Goal: Check status: Check status

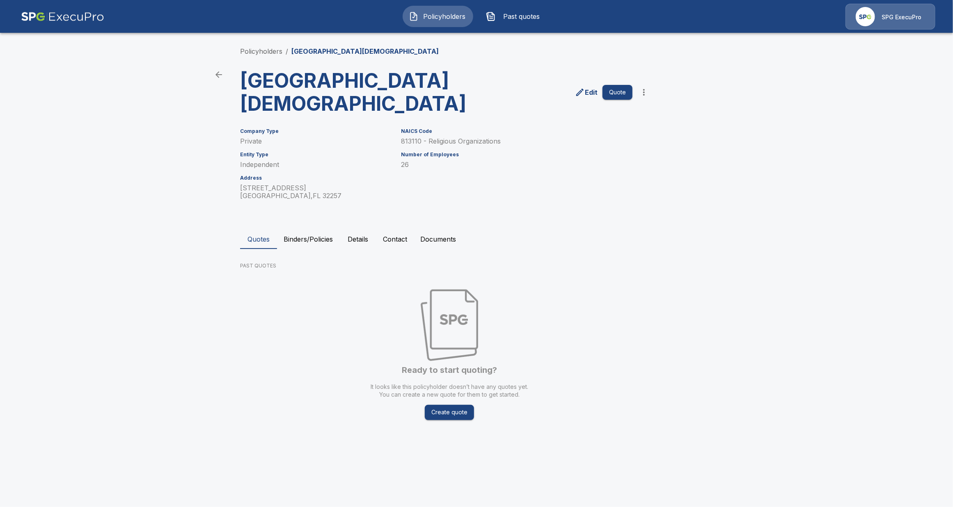
click at [308, 246] on button "Binders/Policies" at bounding box center [308, 239] width 62 height 20
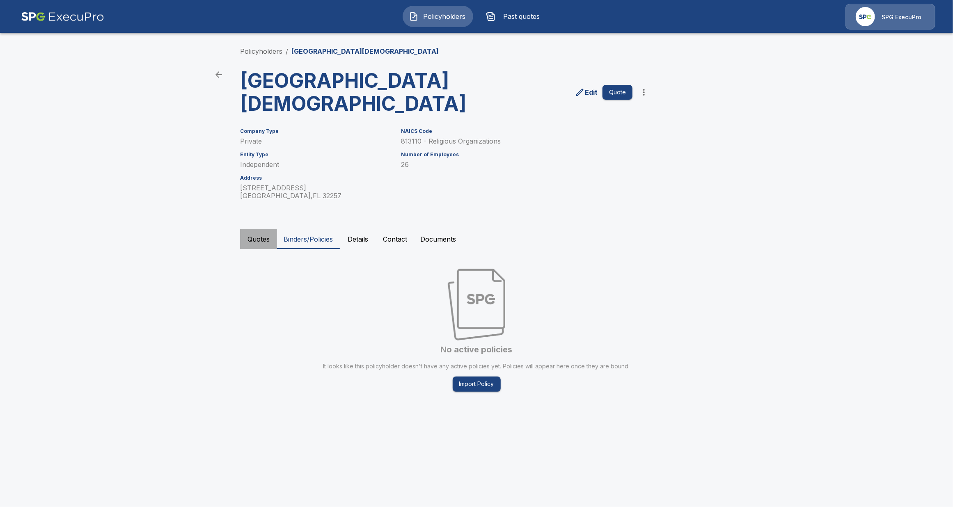
click at [261, 246] on button "Quotes" at bounding box center [258, 239] width 37 height 20
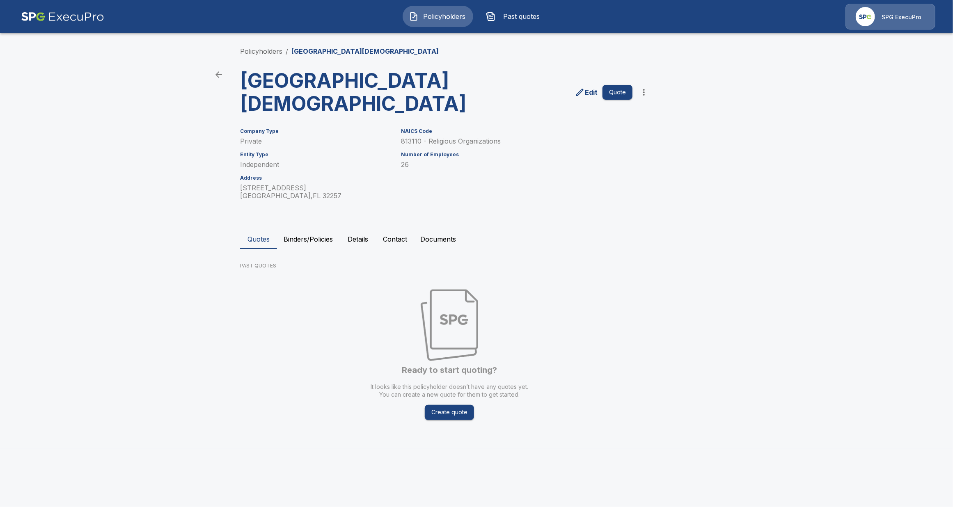
click at [346, 242] on button "Details" at bounding box center [357, 239] width 37 height 20
click at [360, 233] on button "Details" at bounding box center [357, 239] width 37 height 20
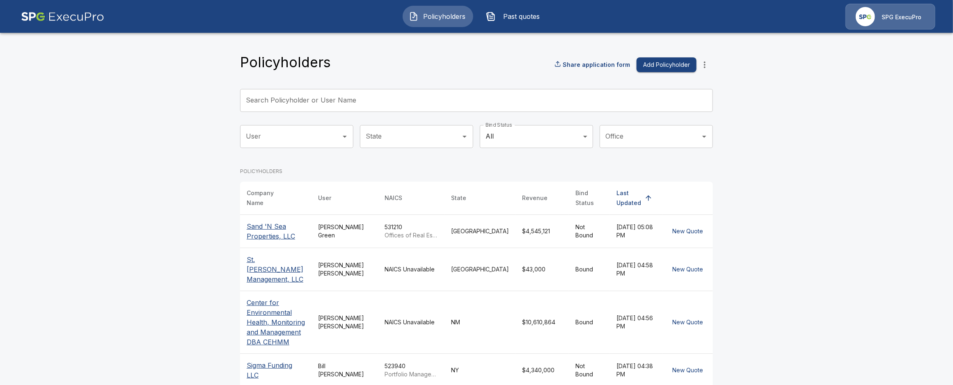
click at [41, 23] on img at bounding box center [62, 17] width 83 height 26
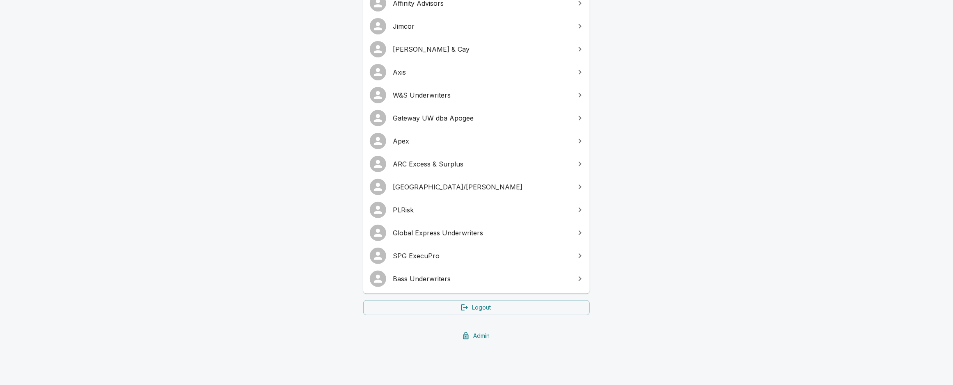
scroll to position [136, 0]
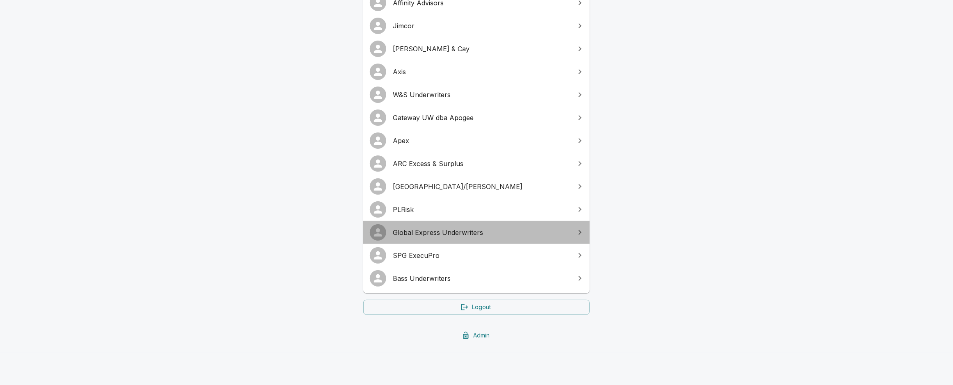
click at [451, 233] on span "Global Express Underwriters" at bounding box center [481, 233] width 177 height 10
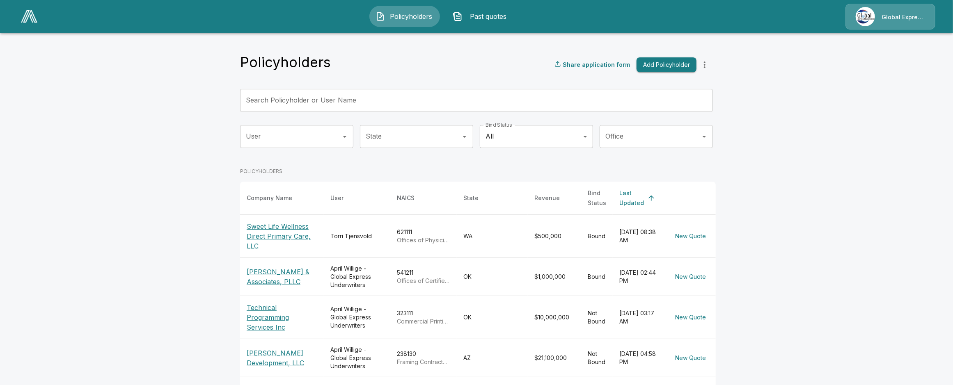
click at [355, 237] on td "Torri Tjensvold" at bounding box center [357, 236] width 66 height 43
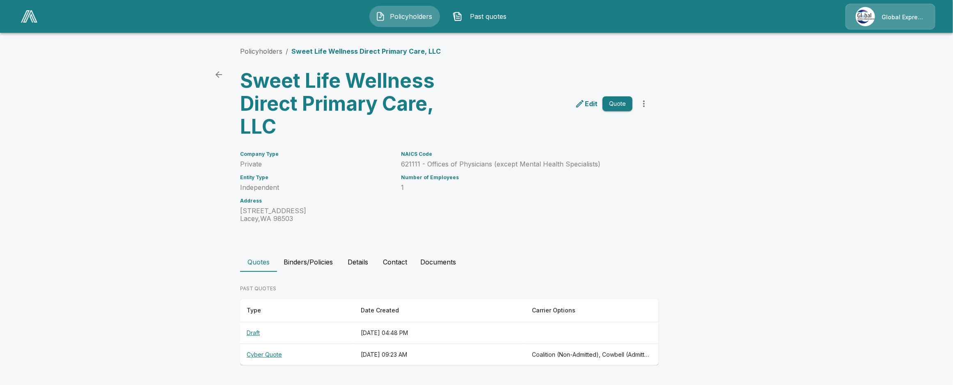
click at [398, 263] on button "Contact" at bounding box center [394, 262] width 37 height 20
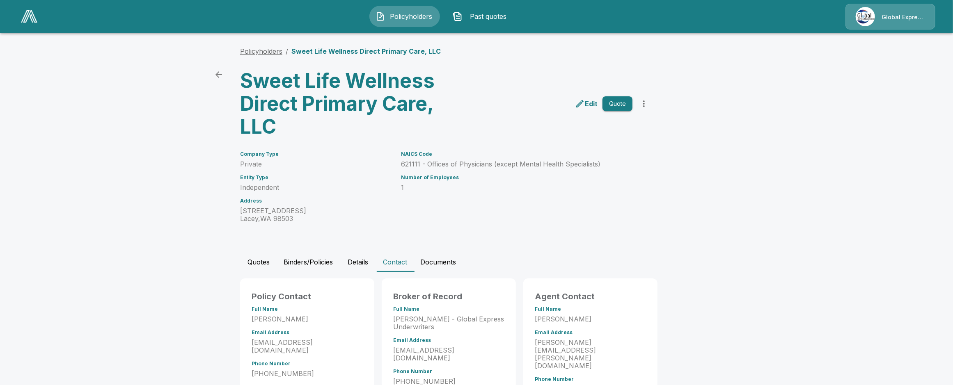
click at [269, 50] on link "Policyholders" at bounding box center [261, 51] width 42 height 8
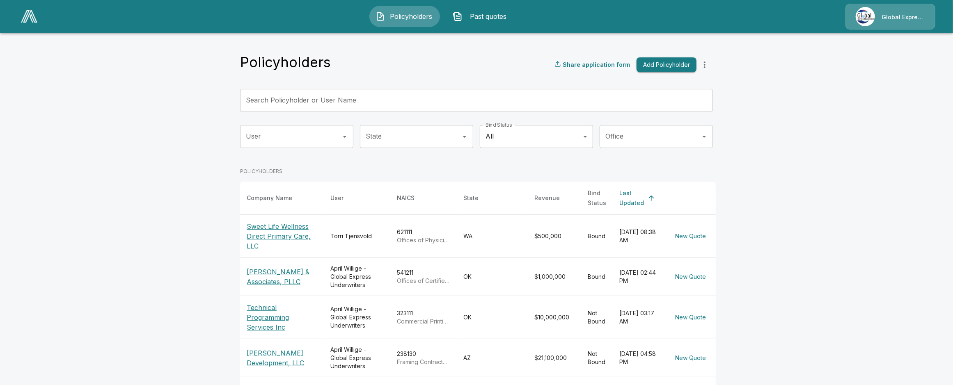
click at [706, 68] on icon "more" at bounding box center [705, 65] width 10 height 10
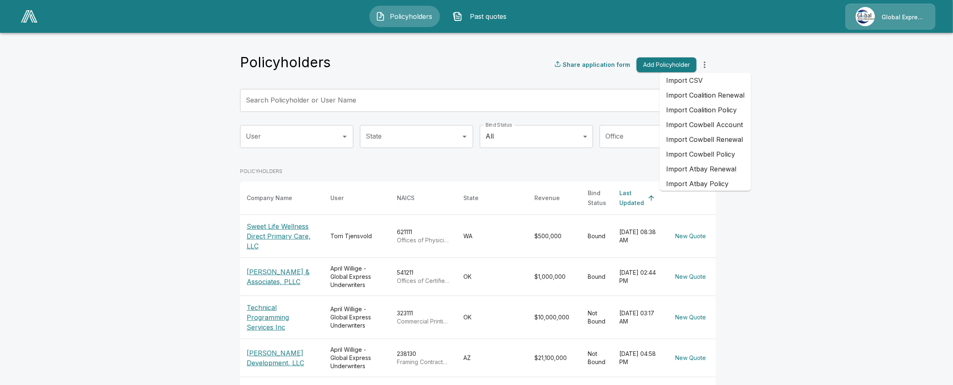
click at [720, 83] on li "Import CSV" at bounding box center [705, 80] width 92 height 15
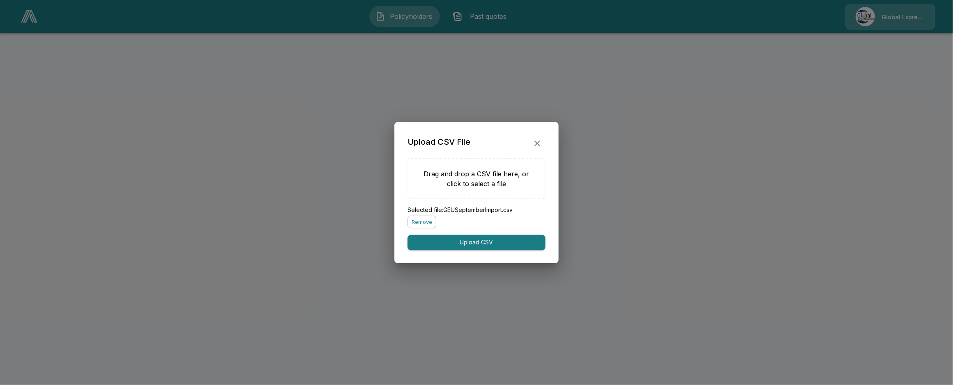
click at [430, 240] on button "Upload CSV" at bounding box center [476, 242] width 138 height 15
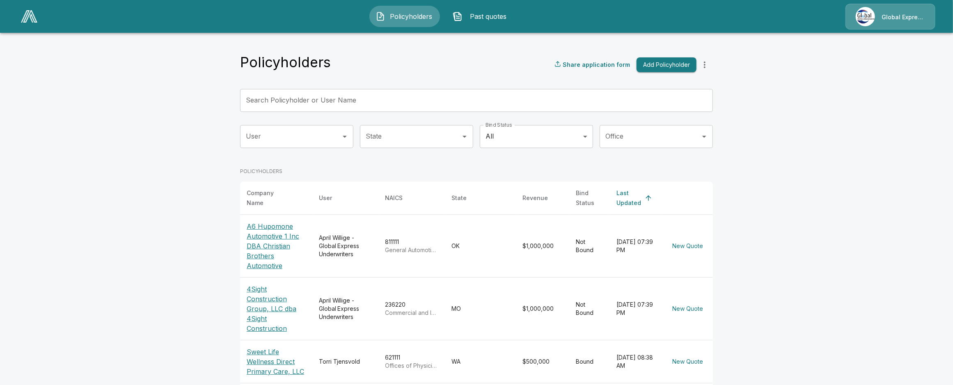
click at [261, 260] on p "A6 Hupomone Automotive 1 Inc DBA Christian Brothers Automotive" at bounding box center [276, 246] width 59 height 49
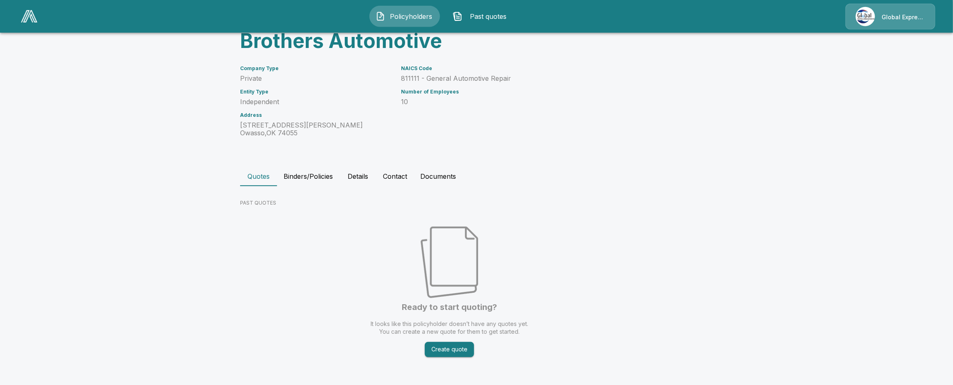
scroll to position [109, 0]
click at [316, 165] on div "Policyholders / A6 Hupomone Automotive 1 Inc DBA Christian Brothers Automotive …" at bounding box center [476, 154] width 492 height 464
click at [323, 172] on button "Binders/Policies" at bounding box center [308, 176] width 62 height 20
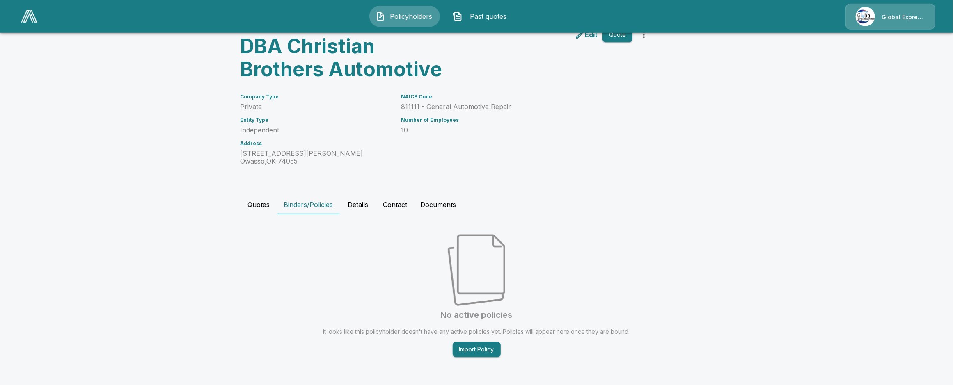
scroll to position [81, 0]
click at [357, 208] on button "Details" at bounding box center [357, 205] width 37 height 20
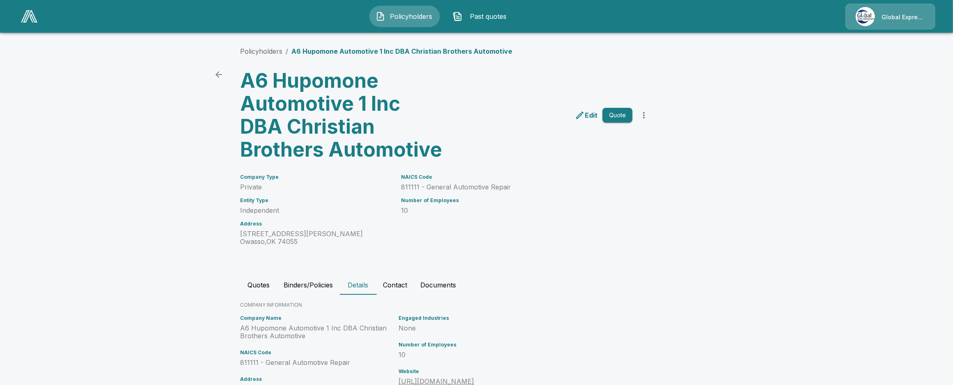
scroll to position [0, 0]
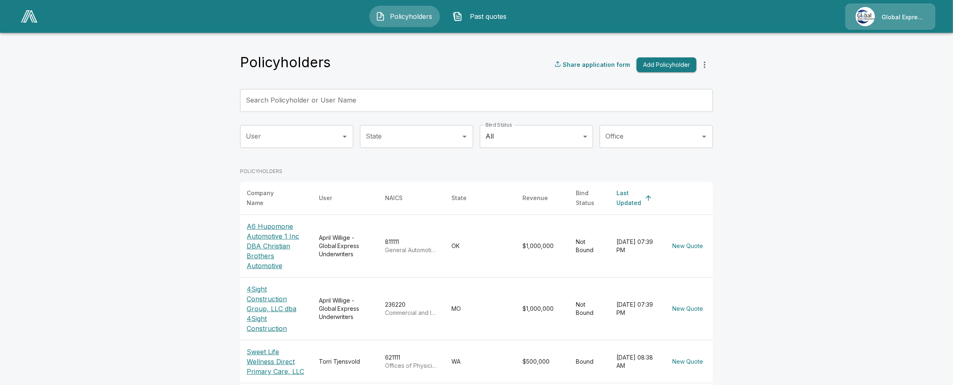
click at [204, 201] on main "Policyholders Share application form Add Policyholder Search Policyholder or Us…" at bounding box center [476, 355] width 953 height 711
click at [703, 64] on icon "more" at bounding box center [705, 65] width 10 height 10
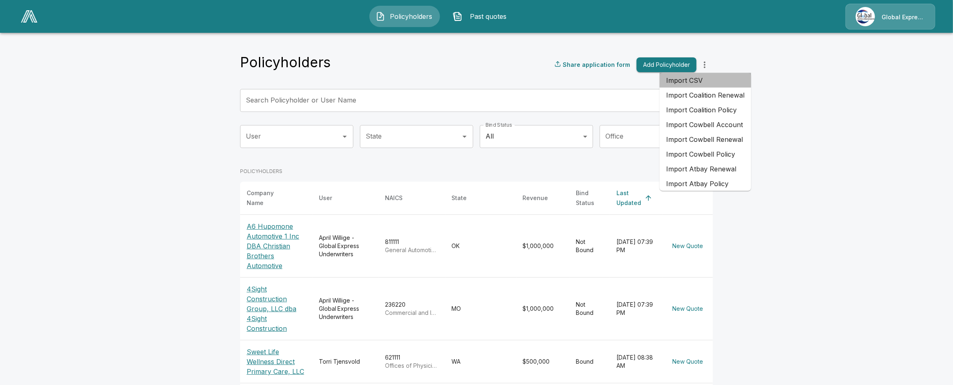
click at [712, 82] on li "Import CSV" at bounding box center [705, 80] width 92 height 15
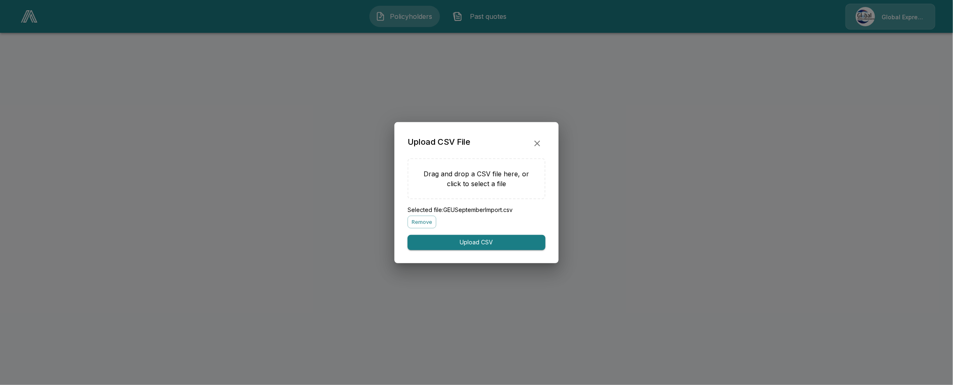
click at [426, 247] on button "Upload CSV" at bounding box center [476, 242] width 138 height 15
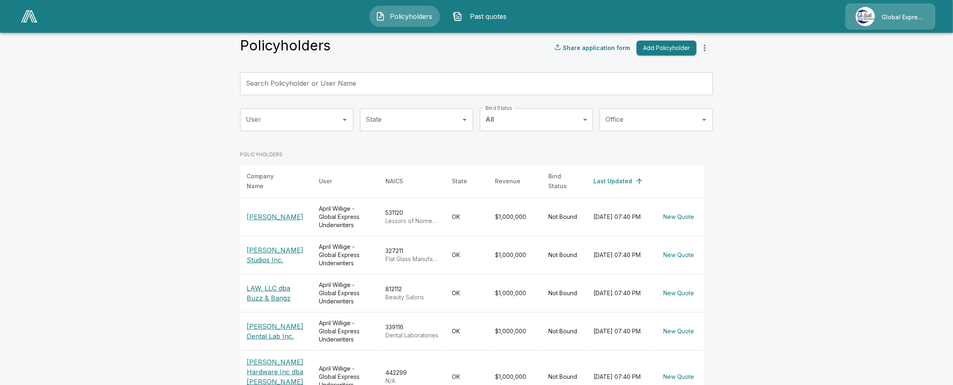
scroll to position [15, 0]
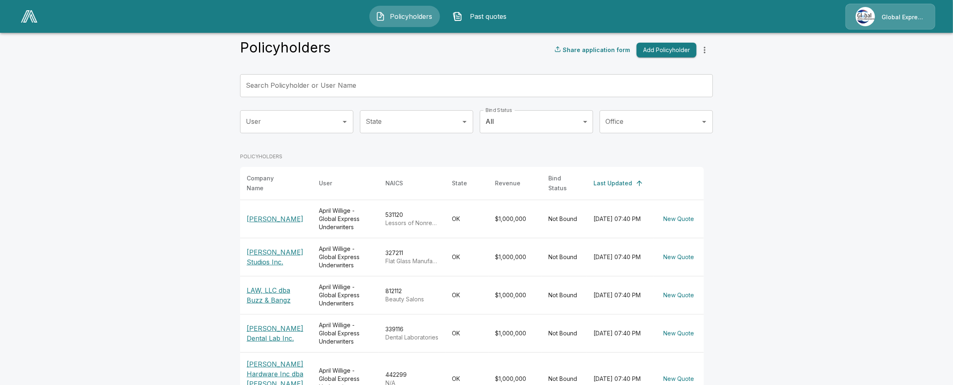
click at [258, 204] on th "Merle D Martindale" at bounding box center [276, 219] width 72 height 38
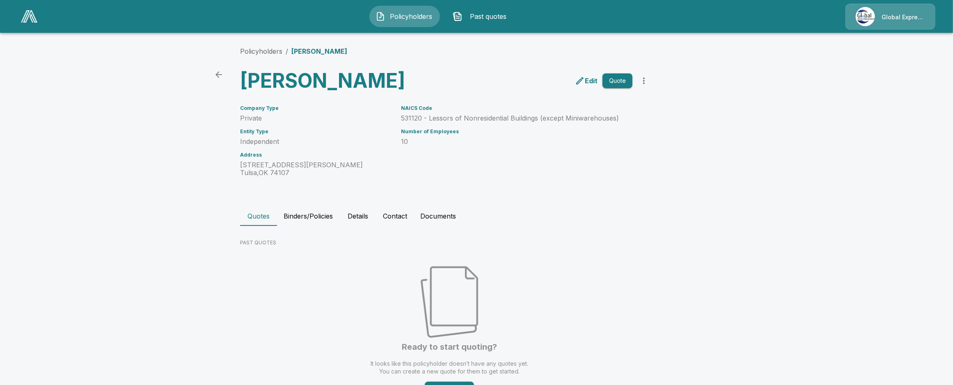
click at [352, 213] on button "Details" at bounding box center [357, 216] width 37 height 20
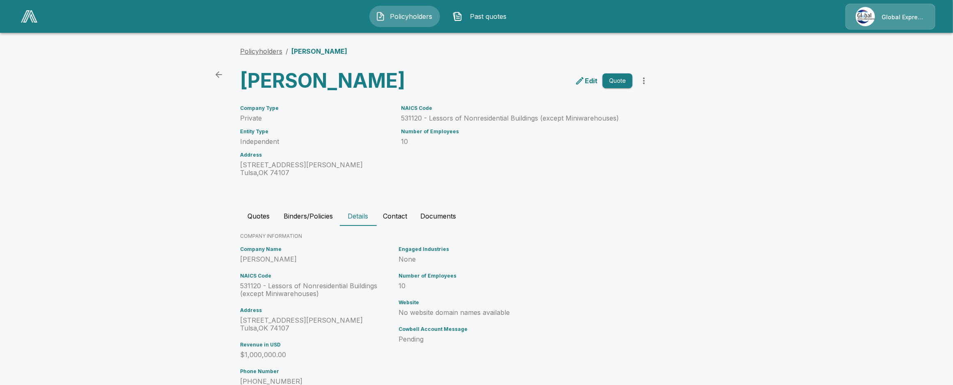
click at [278, 53] on link "Policyholders" at bounding box center [261, 51] width 42 height 8
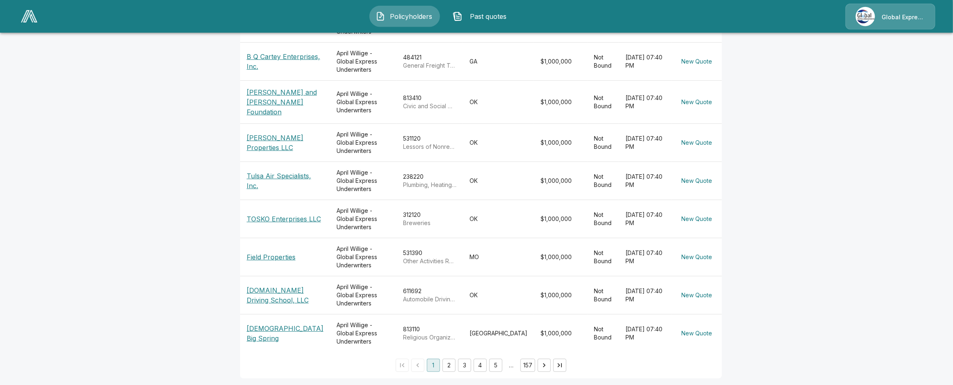
scroll to position [251, 0]
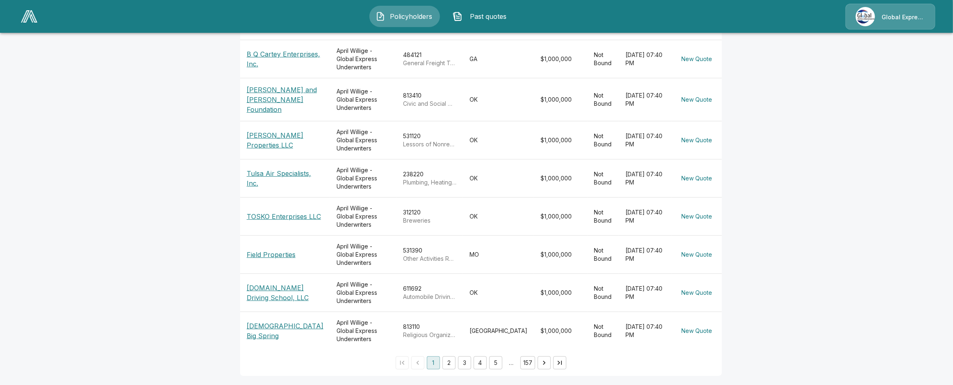
drag, startPoint x: 160, startPoint y: 262, endPoint x: 296, endPoint y: 99, distance: 212.4
click at [160, 262] on main "Policyholders Share application form Add Policyholder Search Policyholder or Us…" at bounding box center [476, 67] width 953 height 637
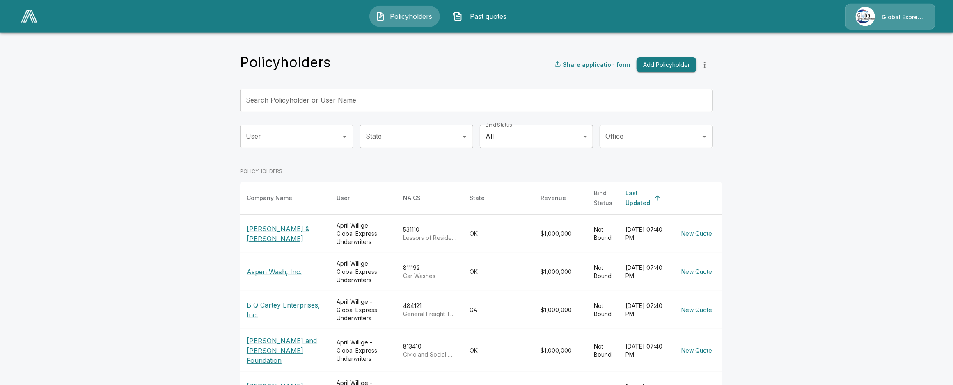
scroll to position [0, 0]
click at [375, 101] on input "Search Policyholder or User Name" at bounding box center [472, 100] width 464 height 23
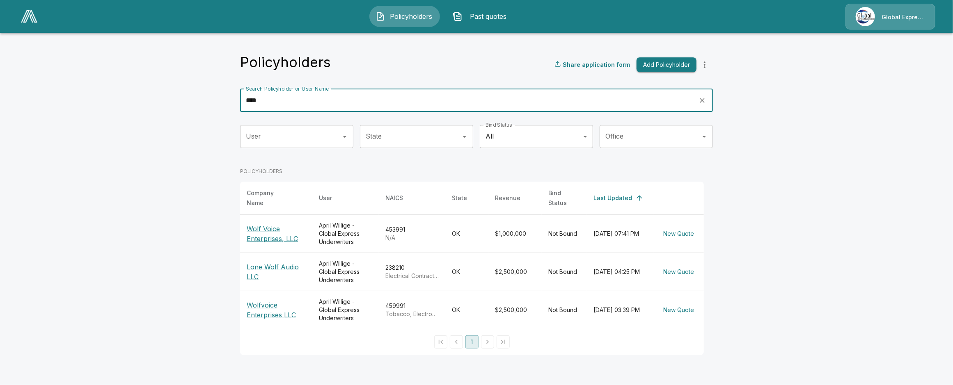
type input "****"
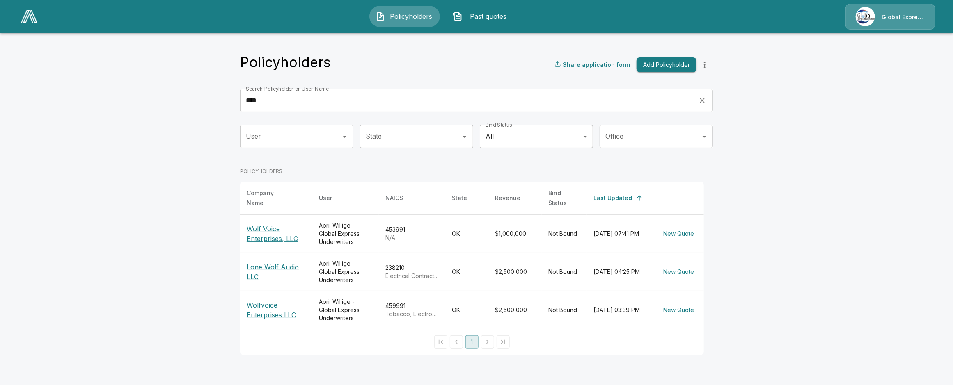
click at [256, 234] on p "Wolf Voice Enterprises, LLC" at bounding box center [276, 234] width 59 height 20
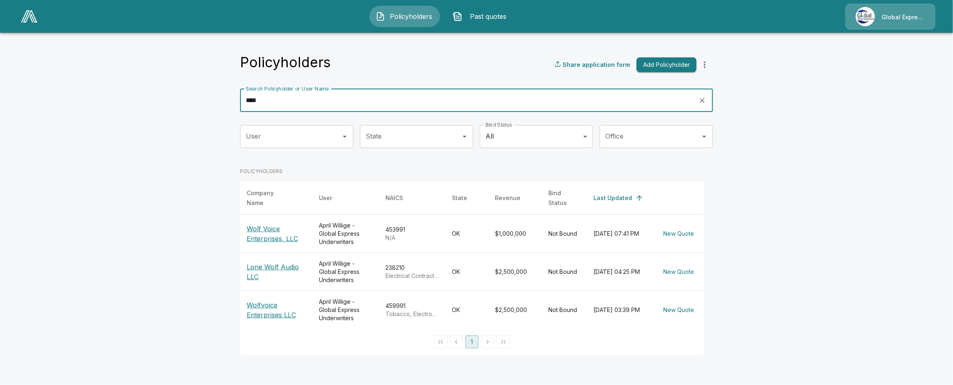
click at [290, 102] on input "****" at bounding box center [466, 100] width 453 height 23
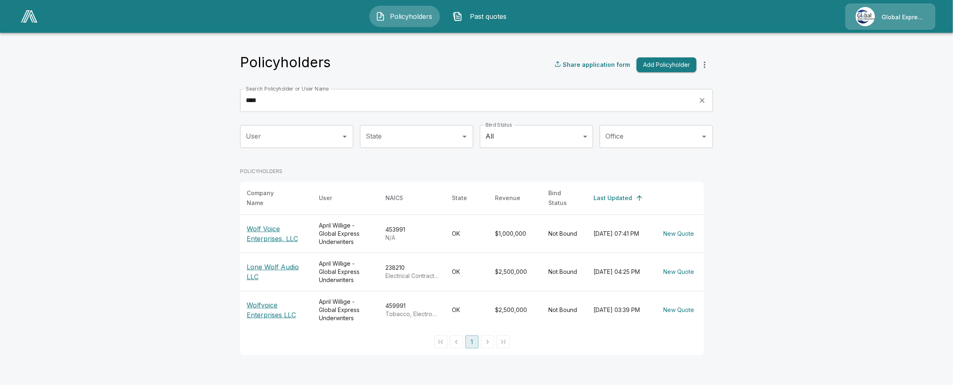
click at [134, 331] on main "Policyholders Share application form Add Policyholder Search Policyholder or Us…" at bounding box center [476, 182] width 953 height 365
click at [121, 306] on main "Policyholders Share application form Add Policyholder Search Policyholder or Us…" at bounding box center [476, 182] width 953 height 365
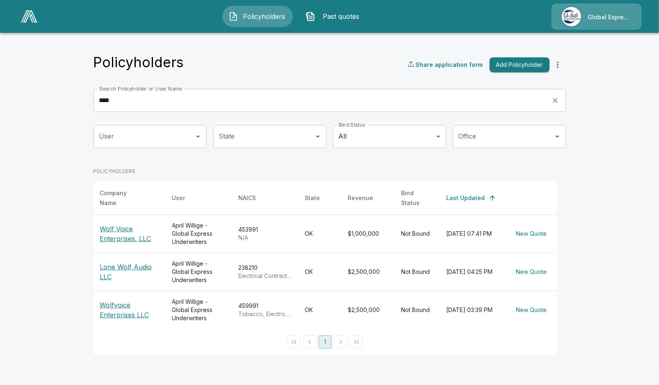
click img
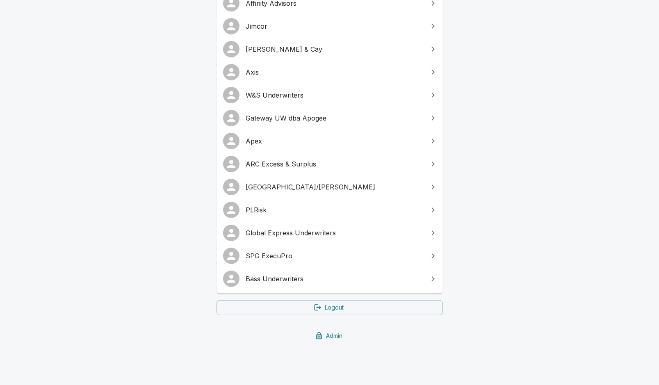
scroll to position [136, 0]
click at [286, 260] on span "SPG ExecuPro" at bounding box center [334, 256] width 177 height 10
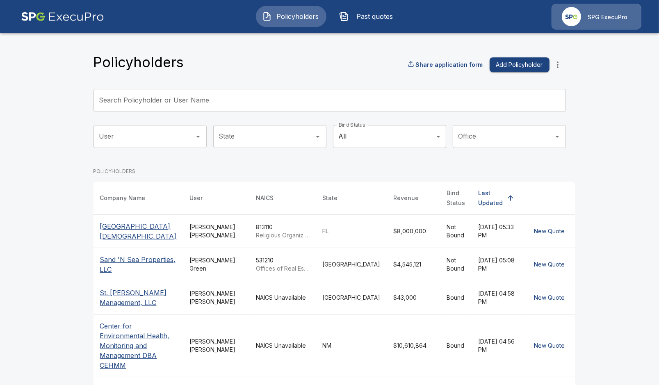
click at [223, 97] on input "Search Policyholder or User Name" at bounding box center [326, 100] width 464 height 23
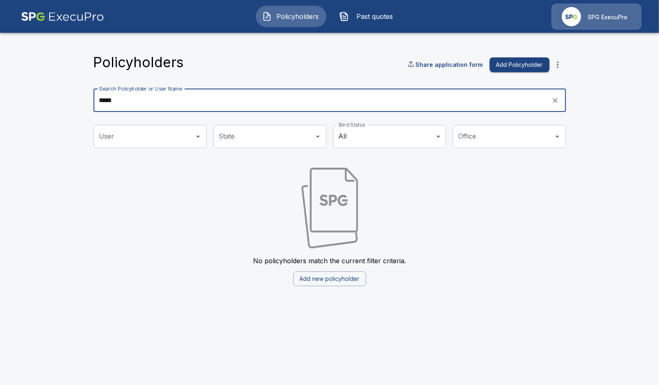
click at [135, 101] on input "*****" at bounding box center [320, 100] width 453 height 23
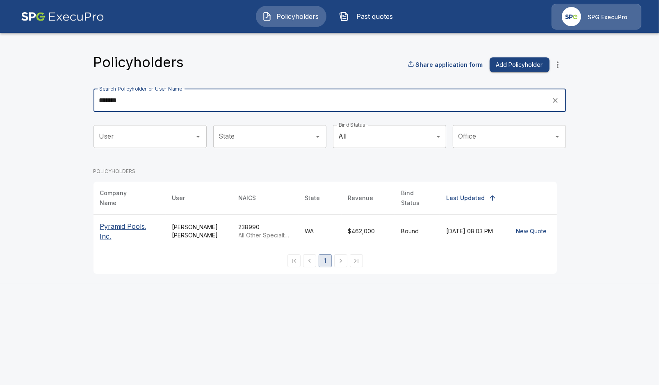
type input "*******"
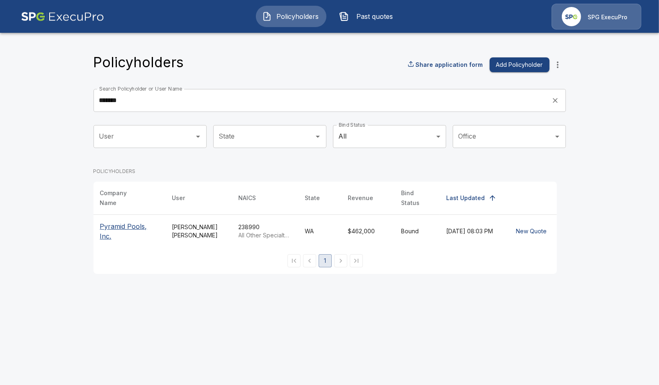
click at [129, 222] on p "Pyramid Pools, Inc." at bounding box center [129, 232] width 59 height 20
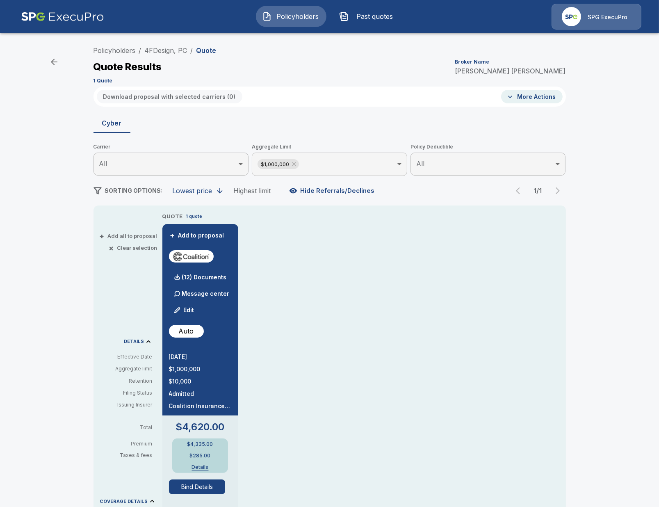
click at [166, 55] on li "4FDesign, PC" at bounding box center [166, 51] width 43 height 10
click at [167, 53] on link "4FDesign, PC" at bounding box center [166, 50] width 43 height 8
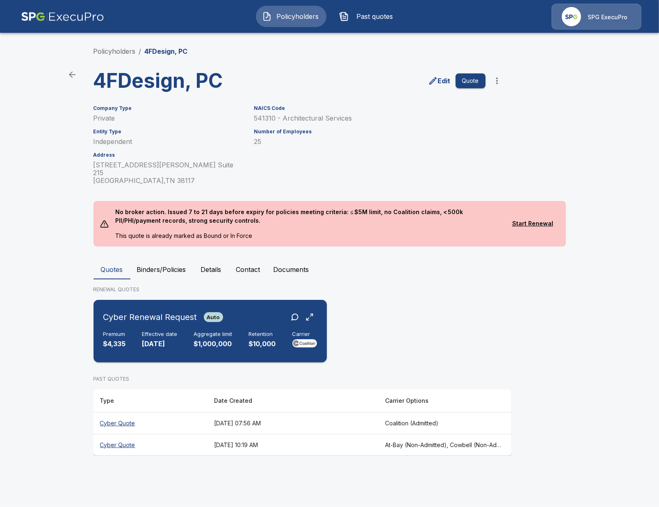
click at [151, 343] on div "Cyber Renewal Request Auto Premium $4,335 Effective date 9/1/2025 Aggregate lim…" at bounding box center [210, 331] width 227 height 56
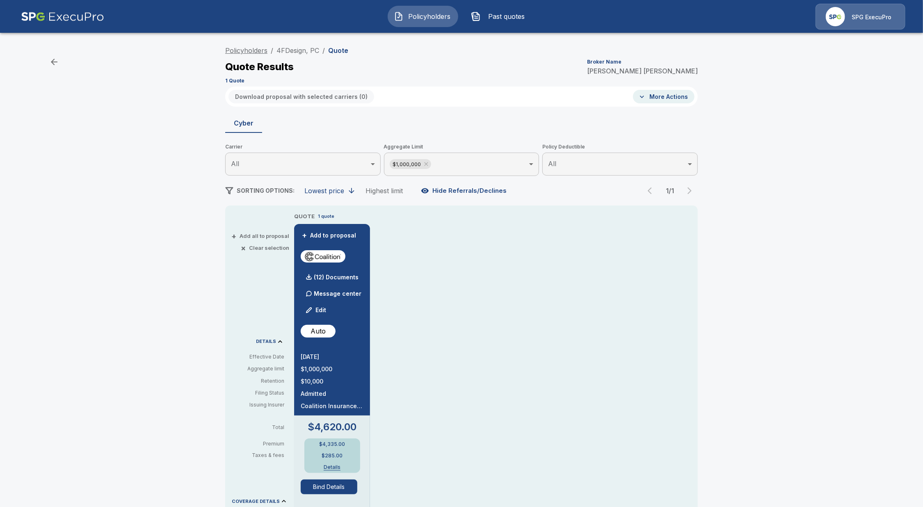
click at [262, 50] on link "Policyholders" at bounding box center [246, 50] width 42 height 8
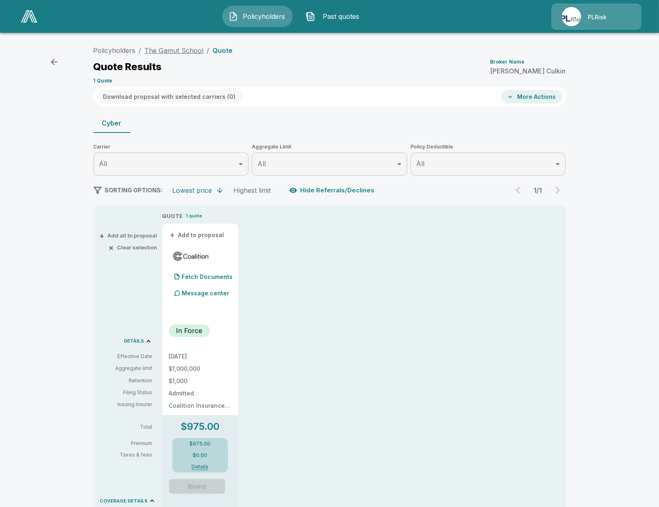
click at [186, 52] on link "The Gamut School" at bounding box center [174, 50] width 59 height 8
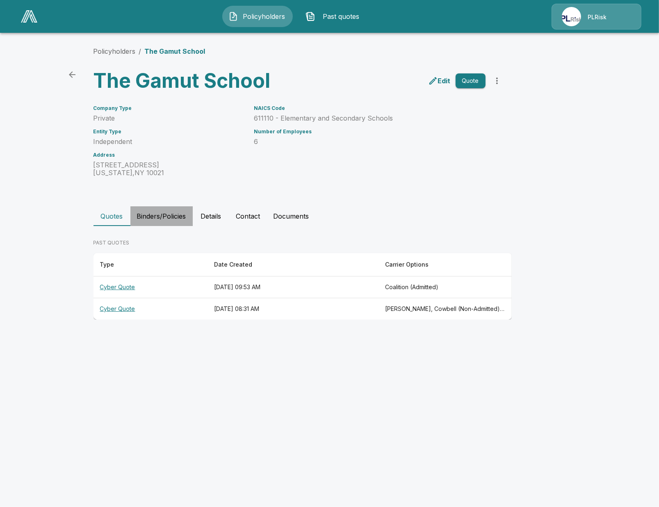
click at [178, 219] on button "Binders/Policies" at bounding box center [161, 216] width 62 height 20
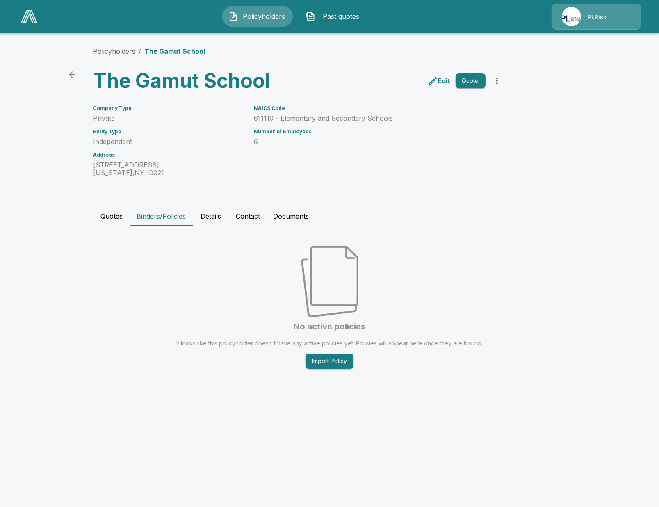
click at [101, 218] on button "Quotes" at bounding box center [112, 216] width 37 height 20
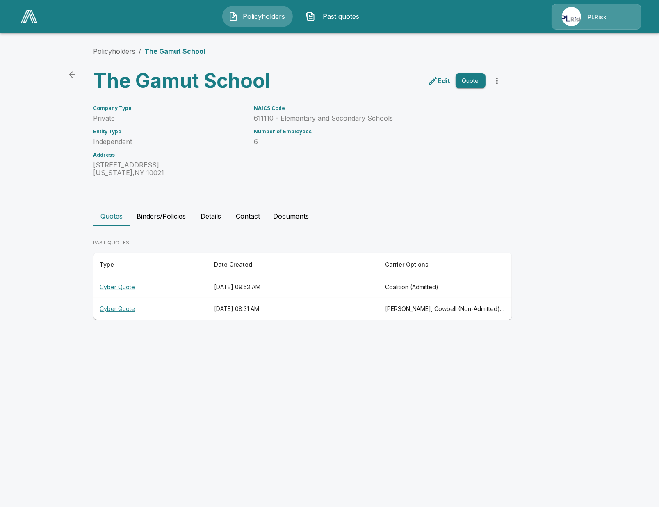
click at [258, 290] on th "[DATE] 09:53 AM" at bounding box center [293, 288] width 171 height 22
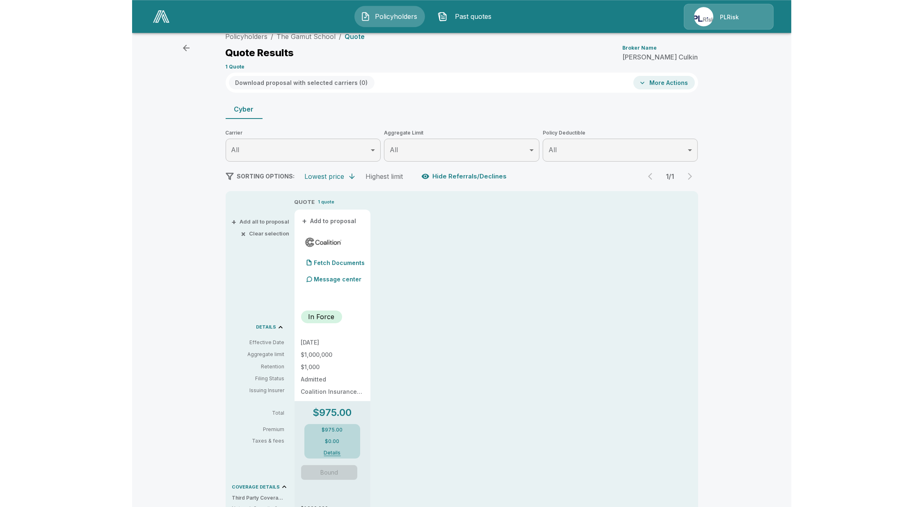
scroll to position [13, 0]
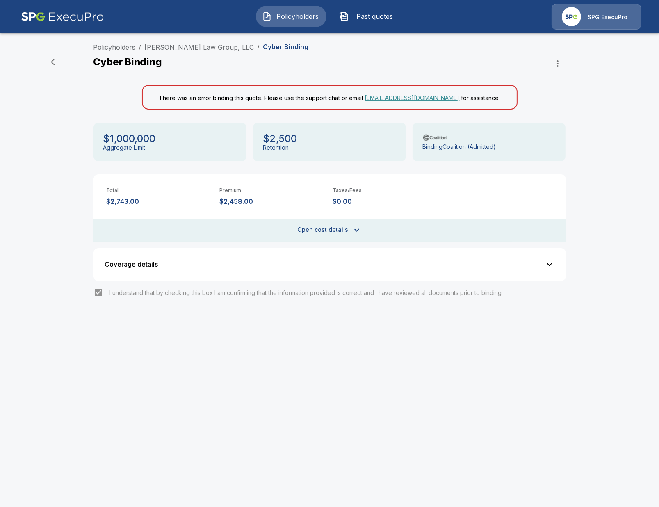
click at [183, 45] on link "Zide Law Group, LLC" at bounding box center [200, 47] width 110 height 8
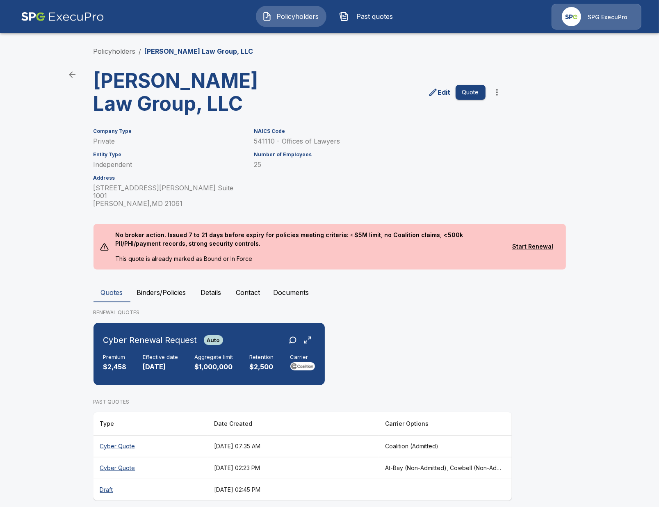
click at [162, 283] on button "Binders/Policies" at bounding box center [161, 293] width 62 height 20
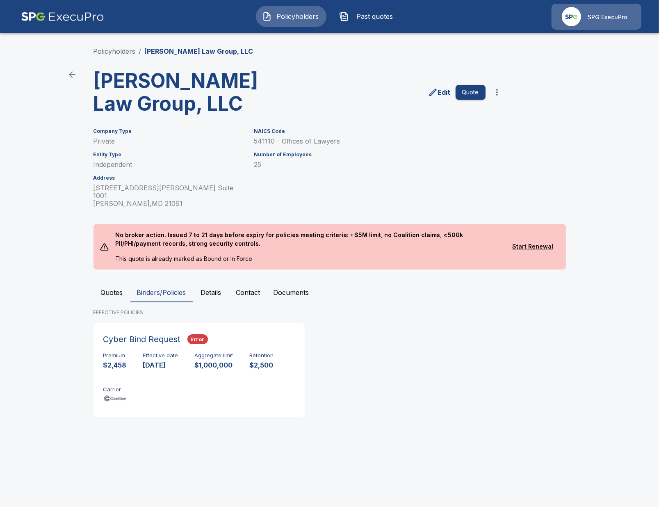
click at [112, 283] on button "Quotes" at bounding box center [112, 293] width 37 height 20
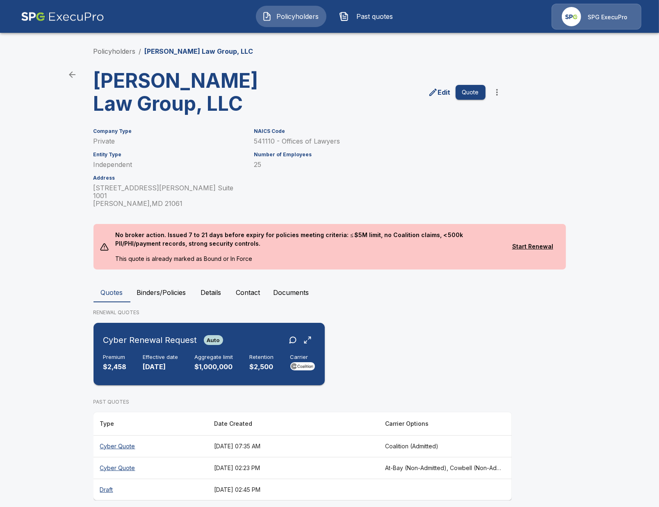
click at [259, 326] on div "Cyber Renewal Request Auto Premium $2,458 Effective date 9/1/2025 Aggregate lim…" at bounding box center [209, 354] width 225 height 56
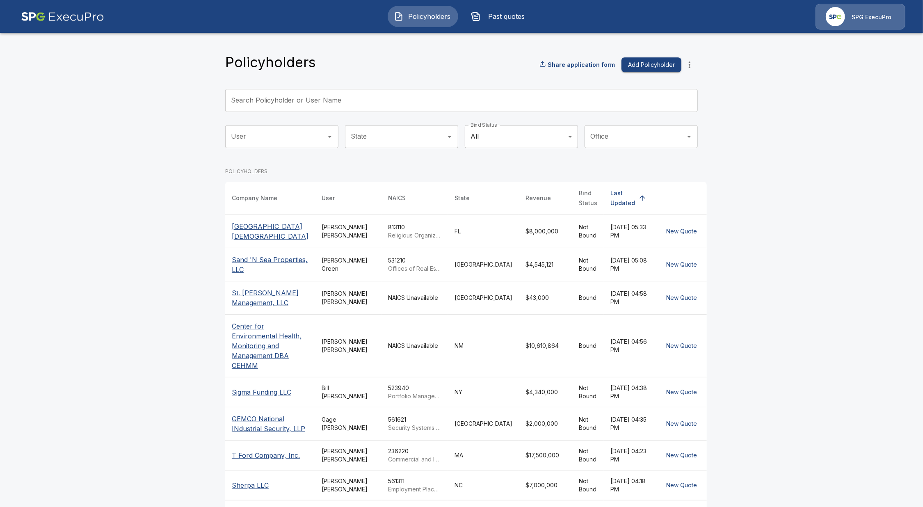
click at [305, 96] on input "Search Policyholder or User Name" at bounding box center [457, 100] width 464 height 23
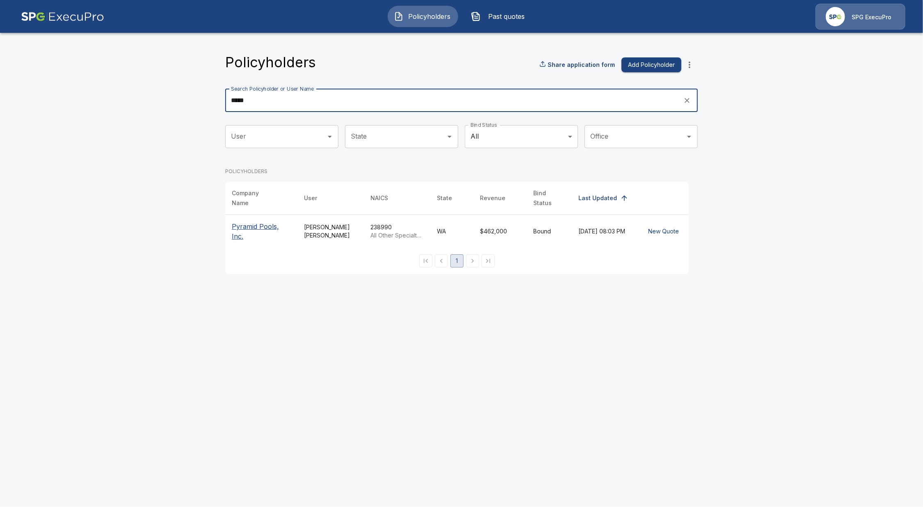
type input "*****"
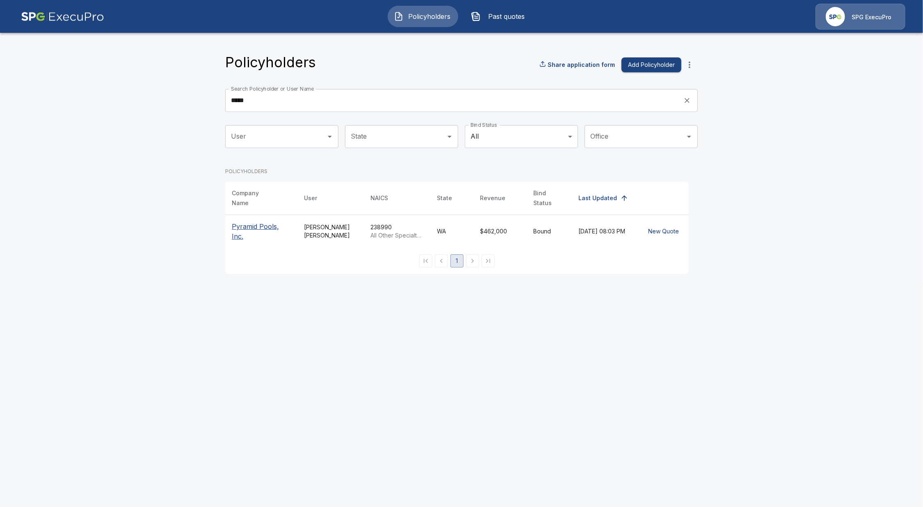
click at [247, 225] on p "Pyramid Pools, Inc." at bounding box center [261, 232] width 59 height 20
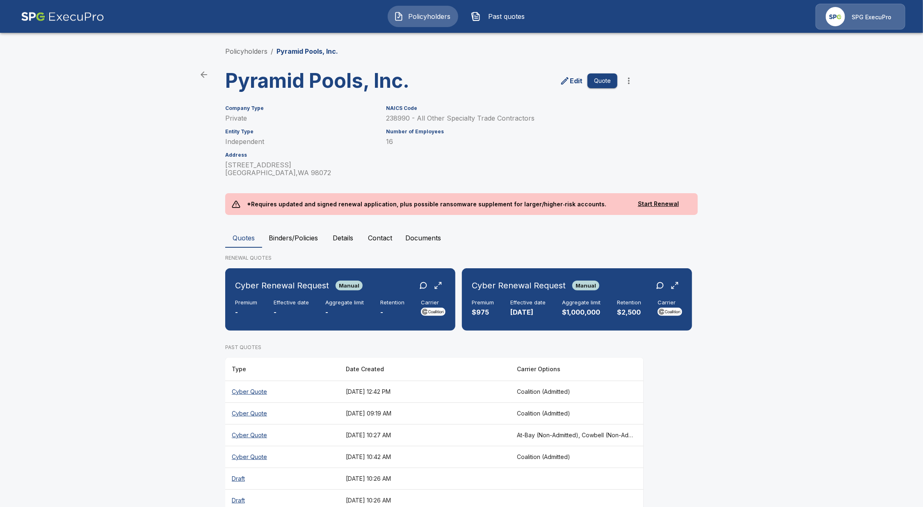
drag, startPoint x: 327, startPoint y: 337, endPoint x: 357, endPoint y: 339, distance: 30.4
click at [357, 339] on div "PAST QUOTES Type Date Created Carrier Options Cyber Quote August 21, 2025 at 12…" at bounding box center [434, 456] width 419 height 239
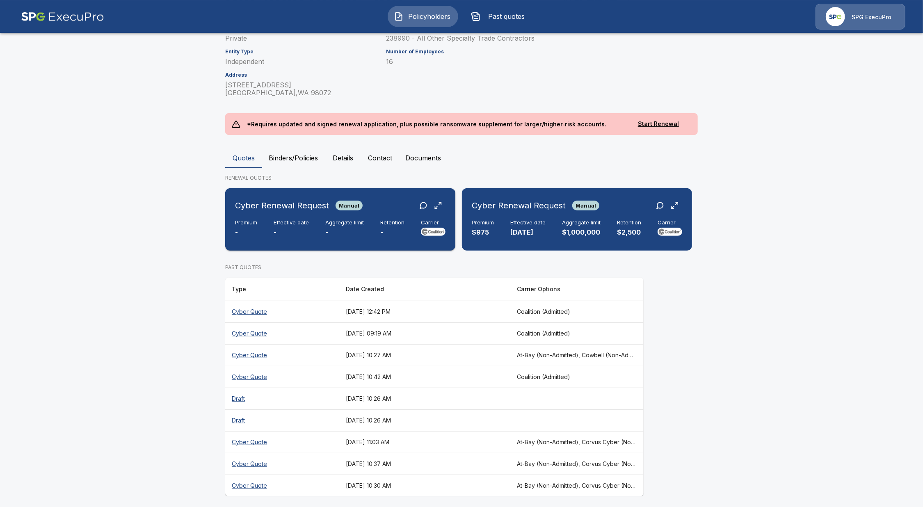
scroll to position [84, 0]
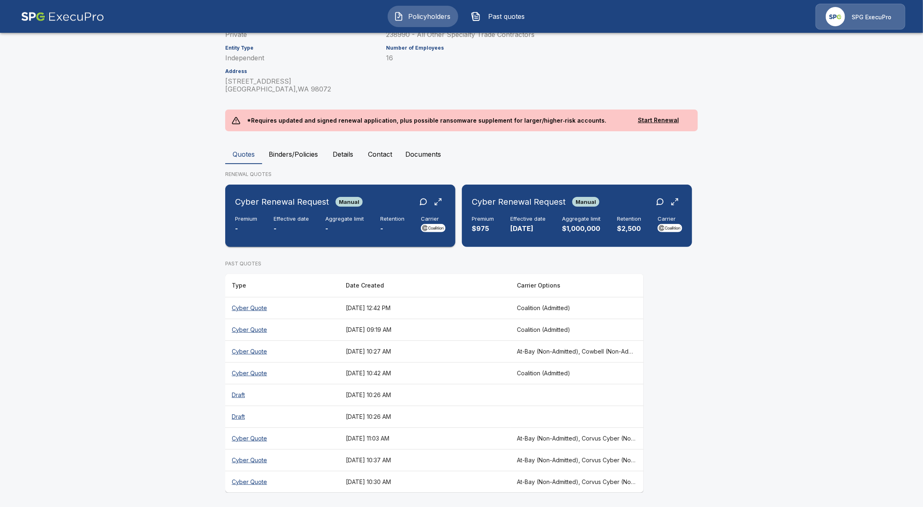
click at [377, 216] on div "Premium - Effective date - Aggregate limit - Retention - Carrier" at bounding box center [340, 225] width 211 height 18
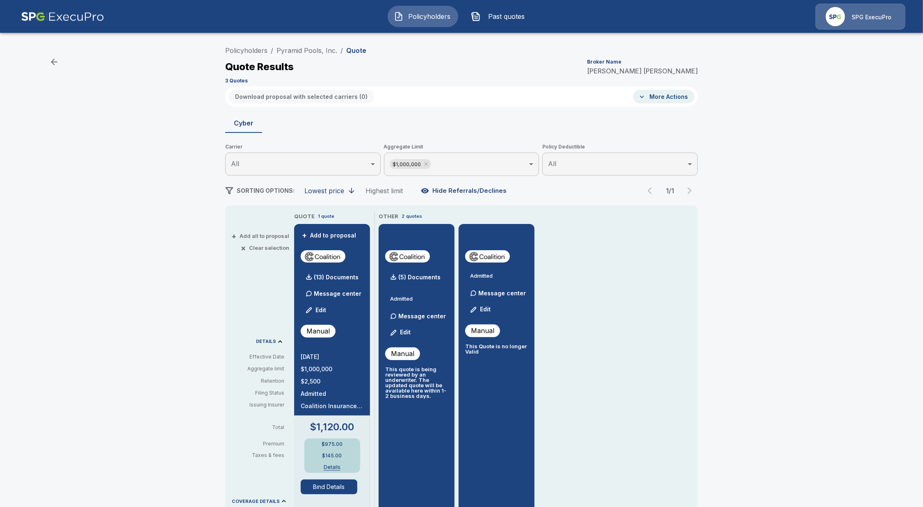
click at [914, 490] on div "Policyholders / Pyramid Pools, Inc. / Quote Quote Results Broker Name Tricia Di…" at bounding box center [461, 431] width 923 height 785
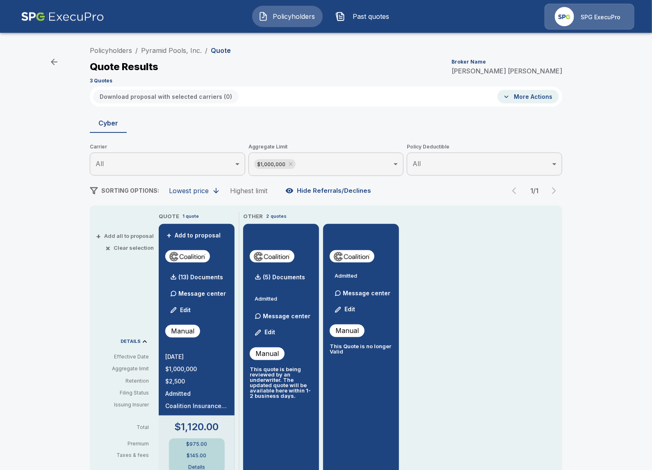
click div "Policyholders / Pyramid Pools, Inc. / Quote Quote Results Broker Name Tricia Di…"
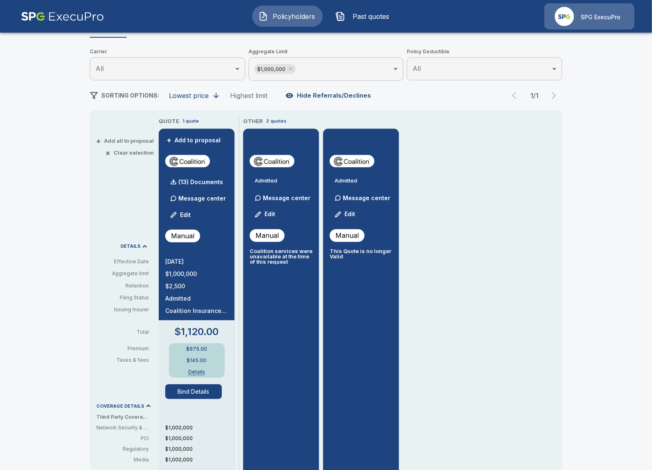
scroll to position [94, 0]
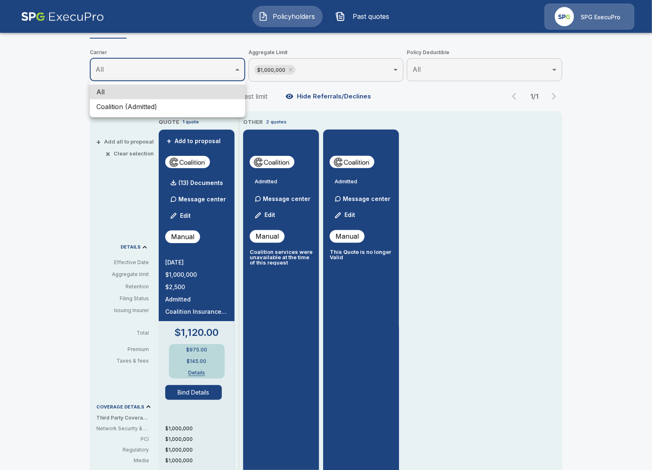
click at [119, 69] on body "Policyholders Past quotes SPG ExecuPro Policyholders / Pyramid Pools, Inc. / Qu…" at bounding box center [326, 318] width 652 height 824
click at [68, 57] on div at bounding box center [326, 235] width 652 height 470
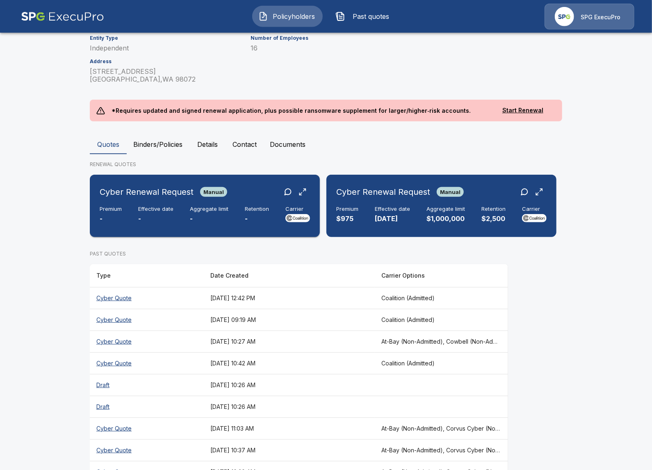
scroll to position [94, 0]
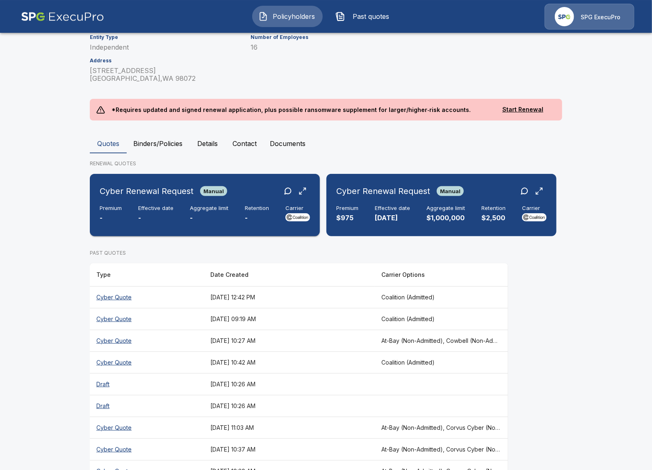
click at [222, 203] on div "Cyber Renewal Request Manual Premium - Effective date - Aggregate limit - Reten…" at bounding box center [205, 205] width 224 height 56
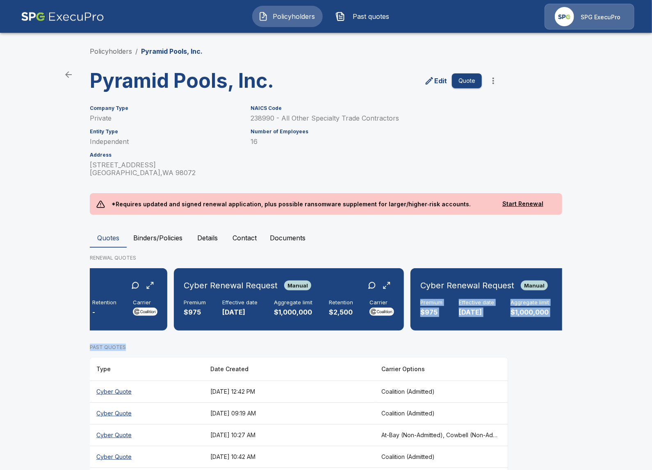
scroll to position [0, 227]
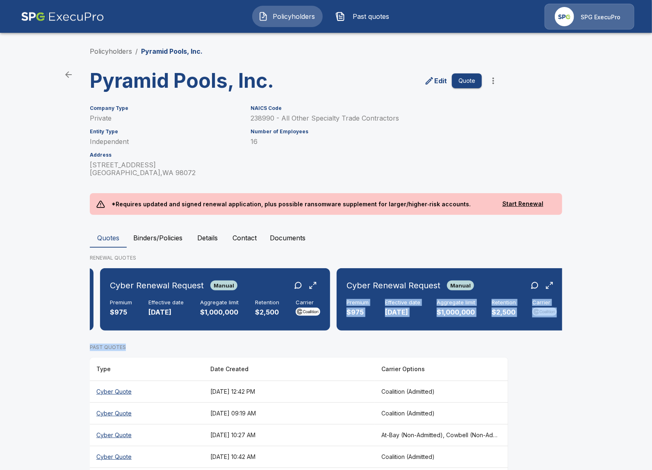
drag, startPoint x: 378, startPoint y: 333, endPoint x: 593, endPoint y: 346, distance: 215.4
click at [563, 337] on div "Cyber Renewal Request Manual Premium - Effective date - Aggregate limit - Reten…" at bounding box center [326, 302] width 473 height 69
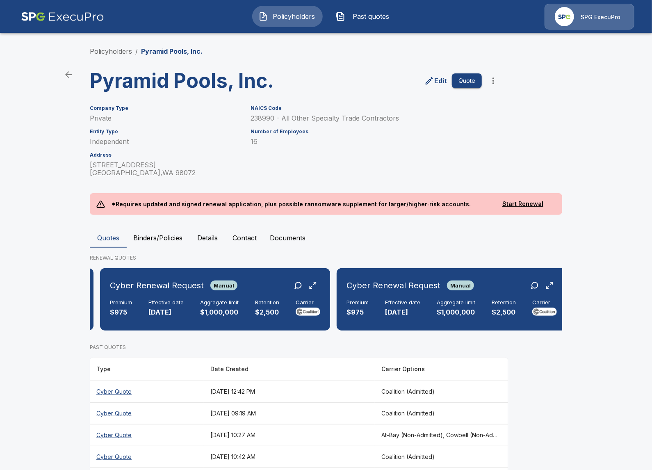
click at [607, 365] on main "Policyholders / Pyramid Pools, Inc. Pyramid Pools, Inc. Edit Quote Company Type…" at bounding box center [326, 296] width 652 height 592
click at [269, 315] on p "$2,500" at bounding box center [267, 312] width 24 height 9
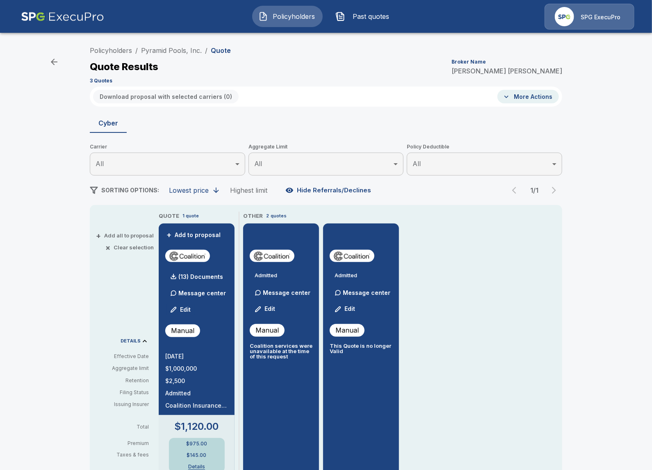
click at [66, 279] on div "Policyholders / Pyramid Pools, Inc. / Quote Quote Results Broker Name Tricia Di…" at bounding box center [326, 431] width 652 height 785
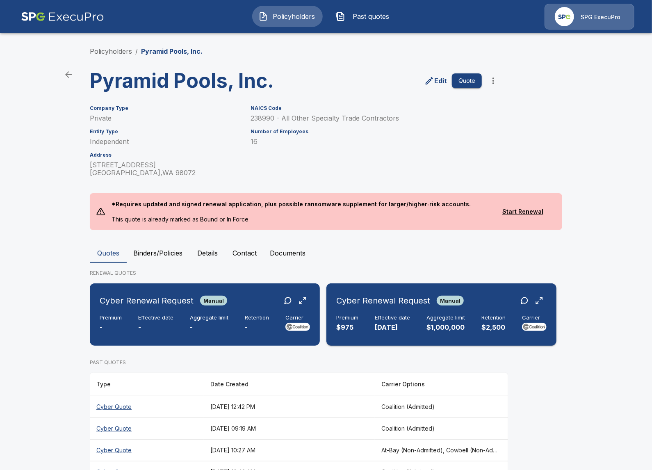
click at [348, 337] on div "Cyber Renewal Request Manual Premium $975 Effective date [DATE] Aggregate limit…" at bounding box center [442, 315] width 224 height 56
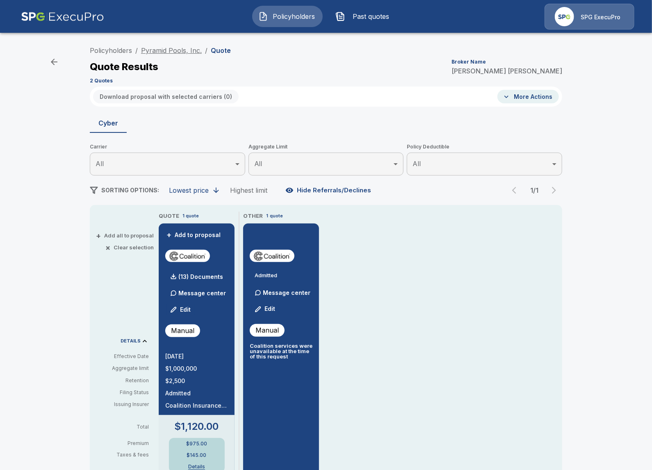
click at [170, 51] on link "Pyramid Pools, Inc." at bounding box center [171, 50] width 61 height 8
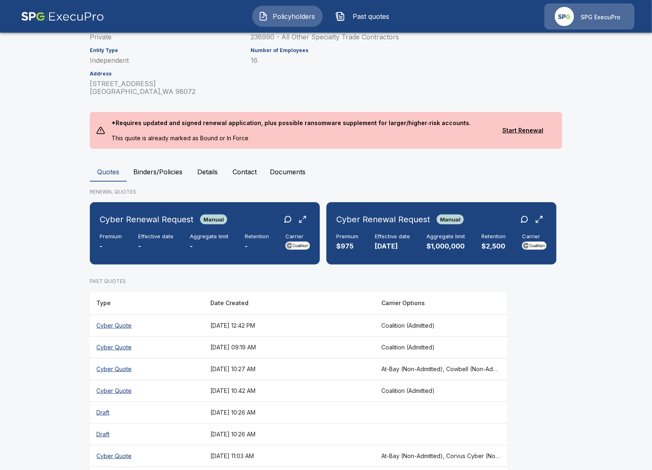
scroll to position [83, 0]
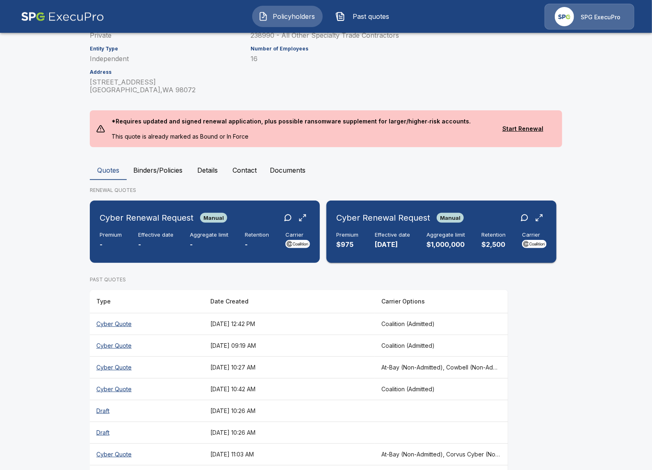
click at [383, 226] on div "Cyber Renewal Request Manual Premium $975 Effective date [DATE] Aggregate limit…" at bounding box center [442, 232] width 224 height 56
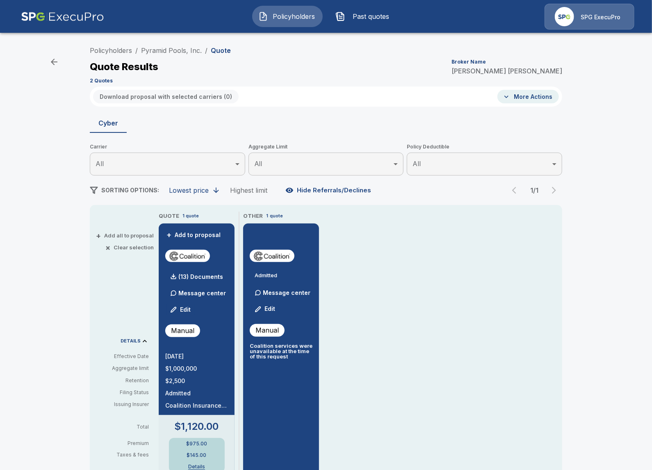
click at [547, 286] on div "QUOTE 1 quote + Add to proposal (13) Documents Message center Edit Manual 9/1/2…" at bounding box center [361, 477] width 404 height 530
click at [80, 373] on div "Policyholders / Pyramid Pools, Inc. / Quote Quote Results Broker Name Tricia Di…" at bounding box center [326, 432] width 492 height 781
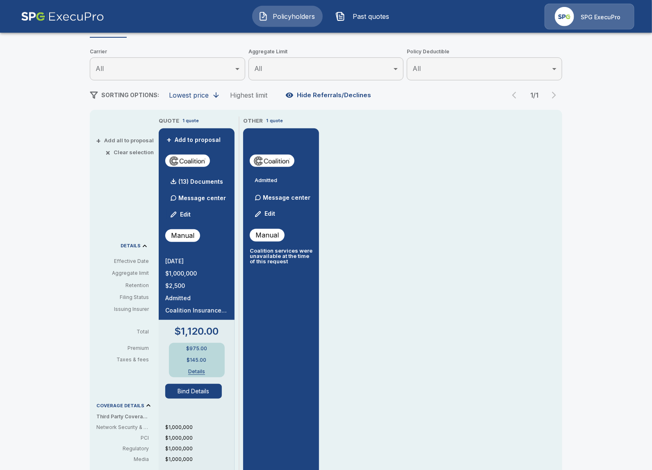
scroll to position [94, 0]
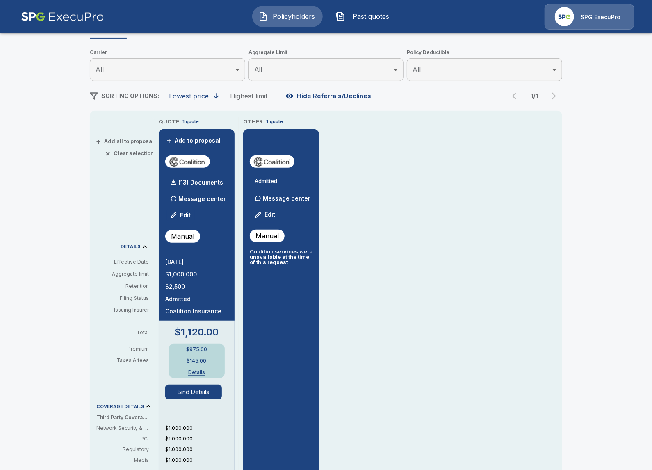
click at [179, 391] on button "Bind Details" at bounding box center [193, 392] width 57 height 15
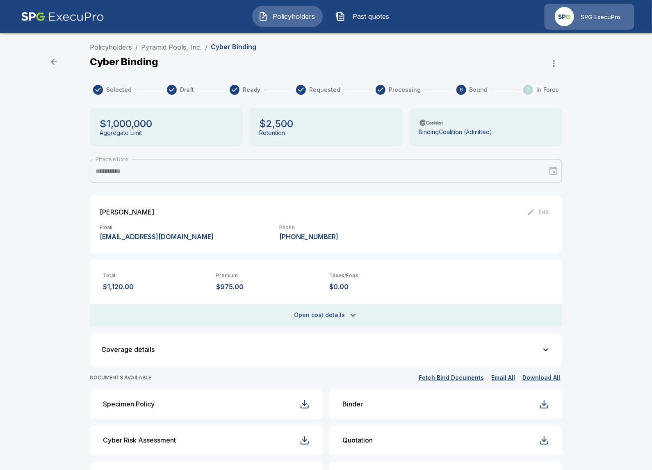
click at [68, 261] on div "**********" at bounding box center [326, 367] width 652 height 656
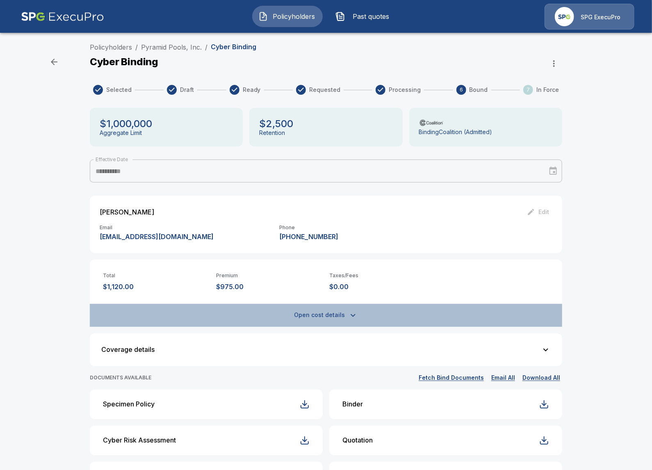
click at [146, 323] on button "Open cost details" at bounding box center [326, 315] width 473 height 23
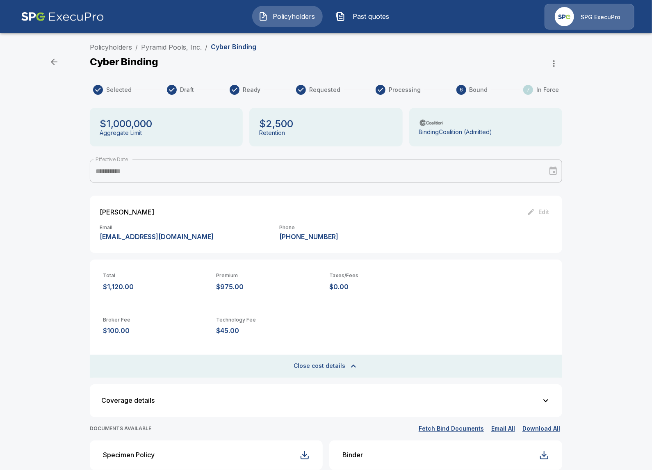
click at [283, 371] on button "Close cost details" at bounding box center [326, 366] width 473 height 23
